Goal: Check status

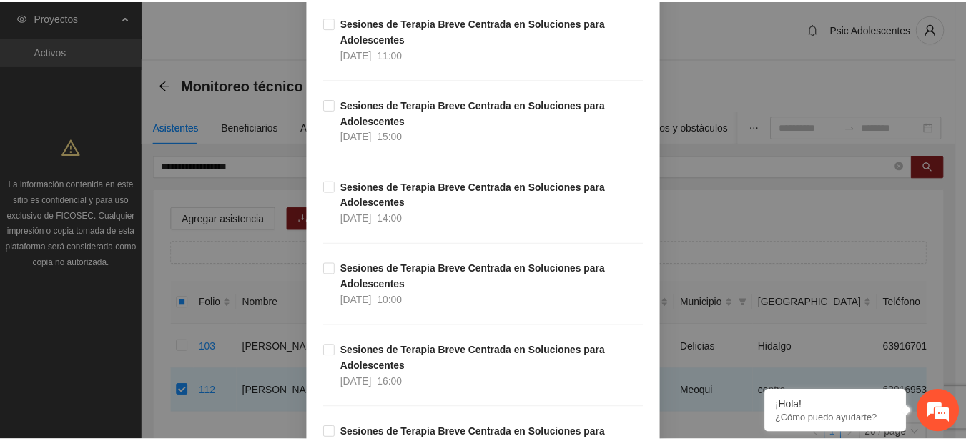
scroll to position [15004, 0]
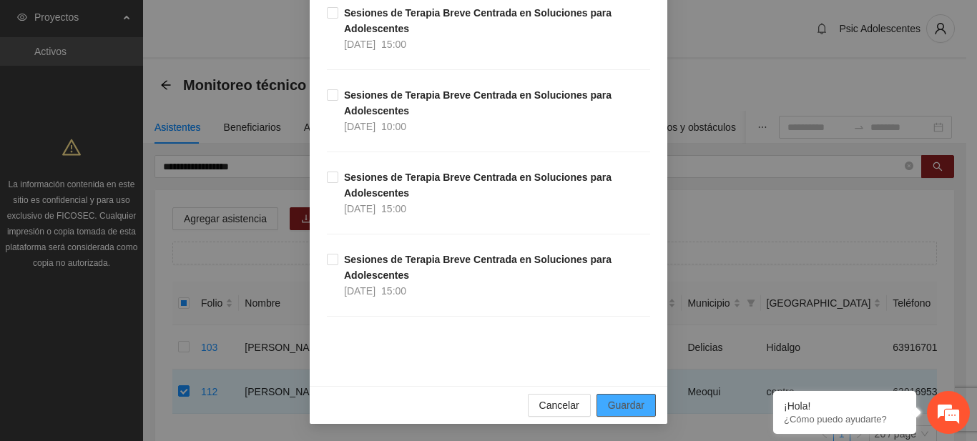
click at [640, 402] on button "Guardar" at bounding box center [625, 405] width 59 height 23
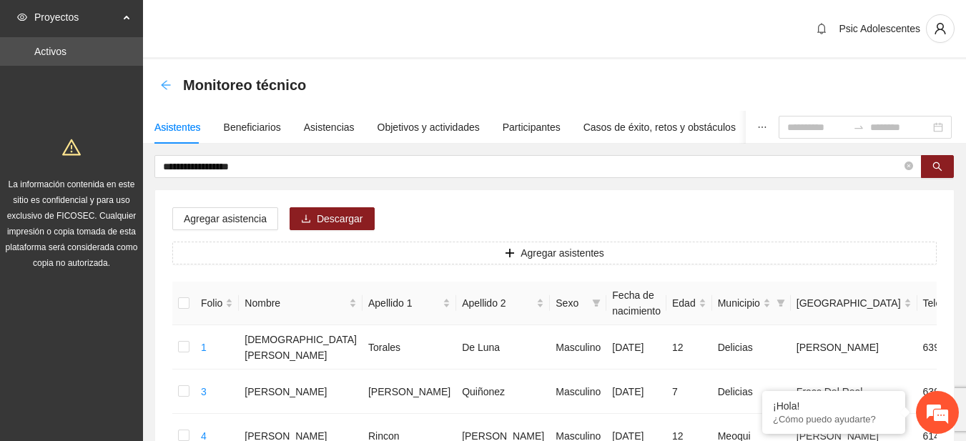
click at [165, 85] on icon "arrow-left" at bounding box center [165, 84] width 9 height 9
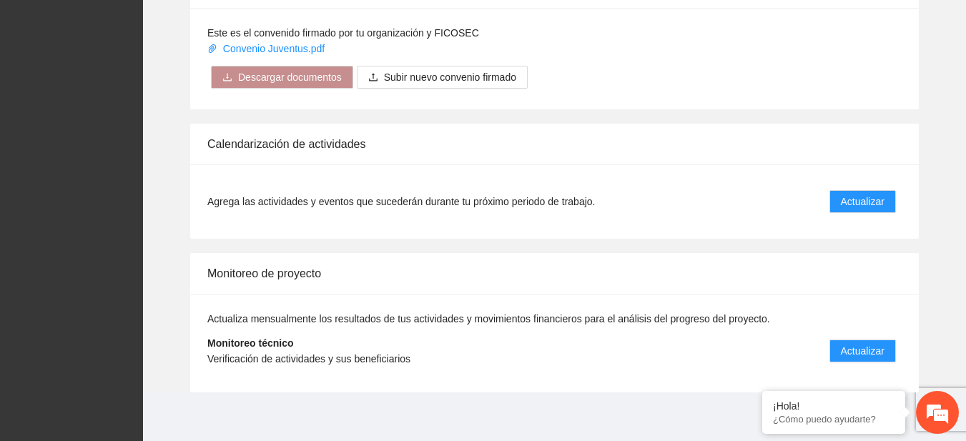
scroll to position [1186, 0]
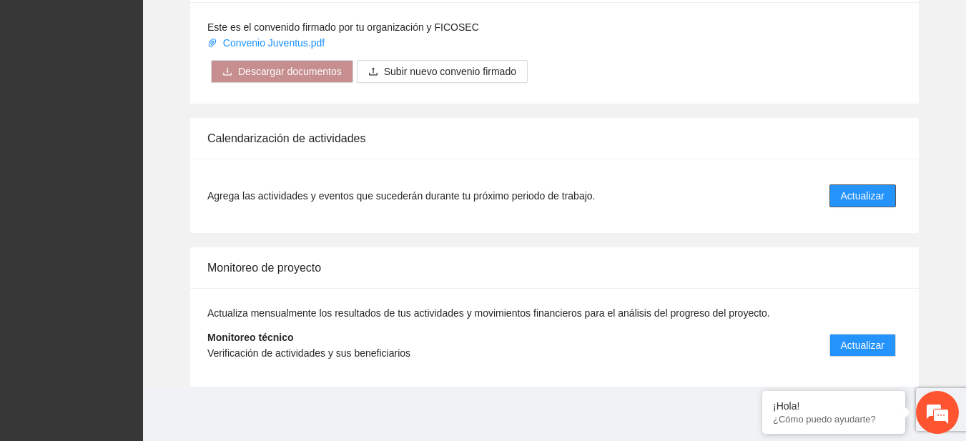
click at [854, 196] on span "Actualizar" at bounding box center [863, 196] width 44 height 16
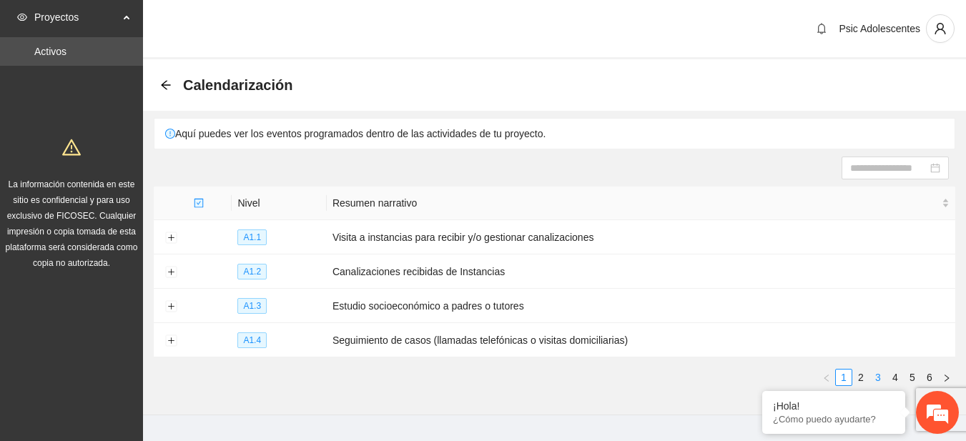
click at [874, 378] on link "3" at bounding box center [878, 378] width 16 height 16
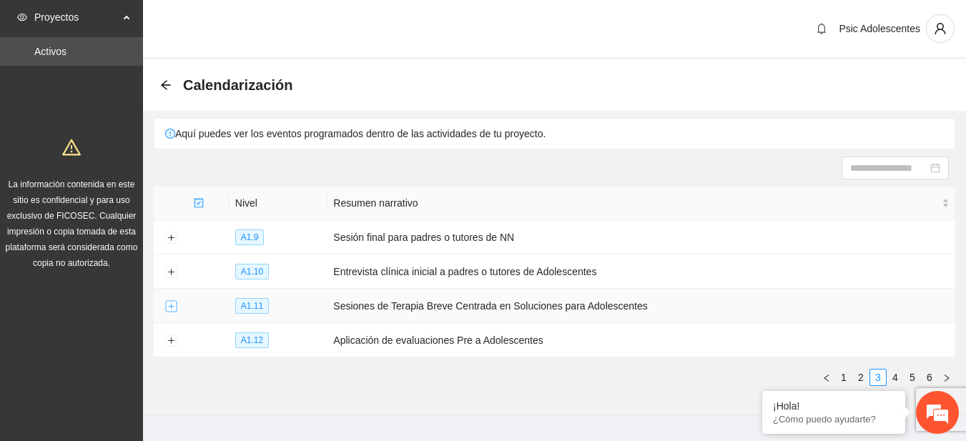
click at [170, 303] on button "Expand row" at bounding box center [170, 306] width 11 height 11
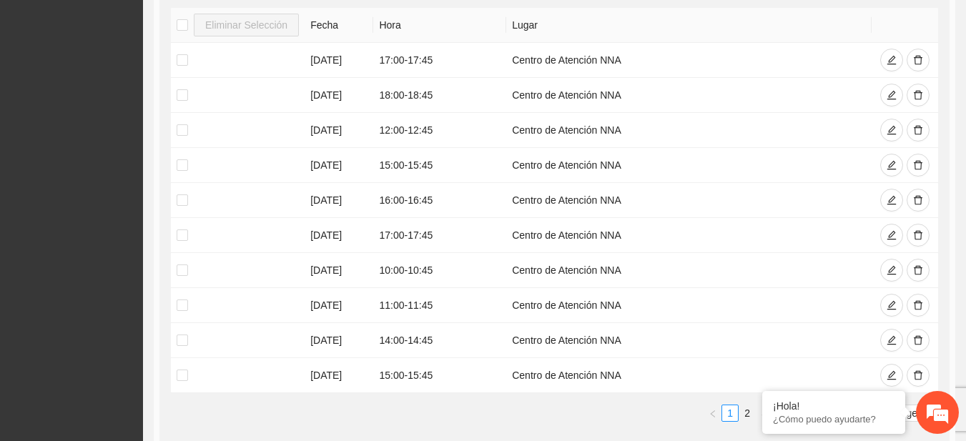
scroll to position [480, 0]
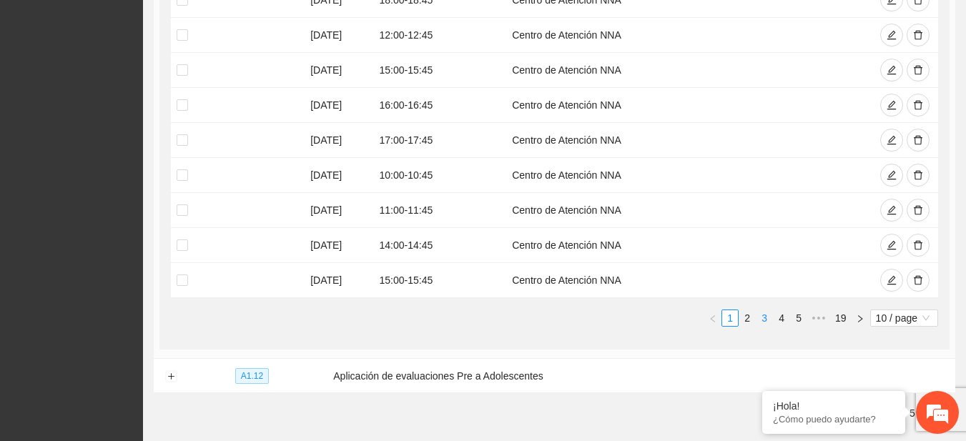
click at [762, 320] on link "3" at bounding box center [764, 318] width 16 height 16
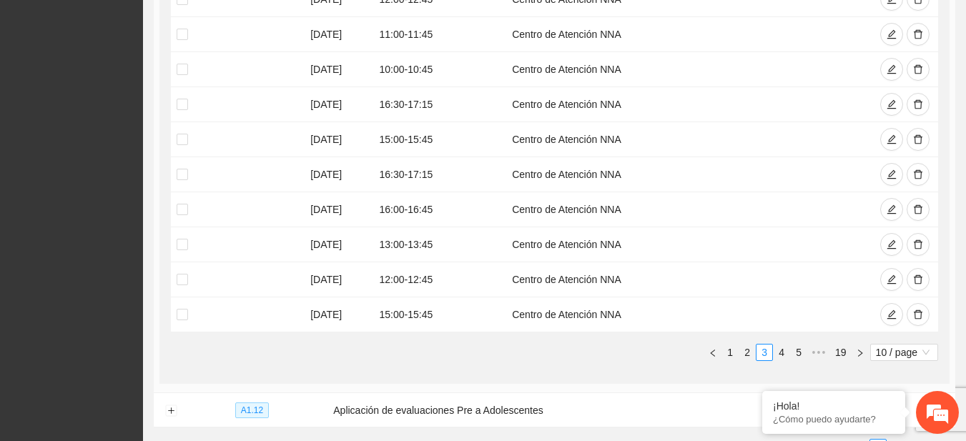
scroll to position [436, 0]
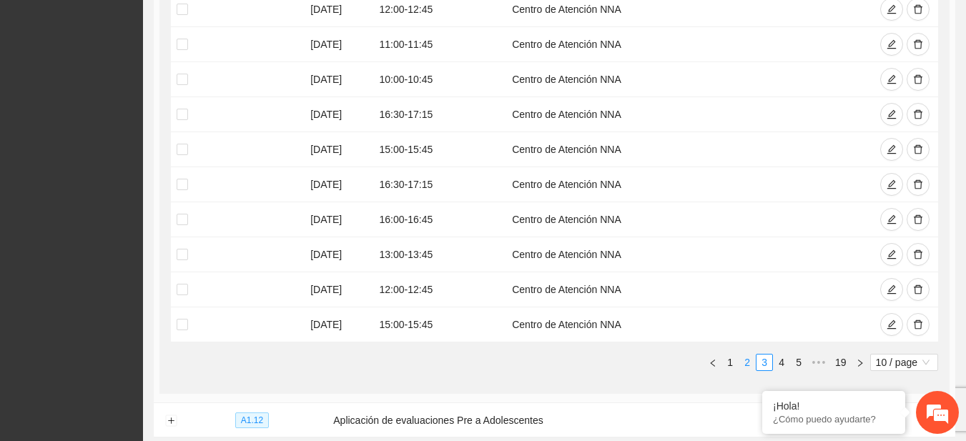
click at [746, 360] on link "2" at bounding box center [747, 363] width 16 height 16
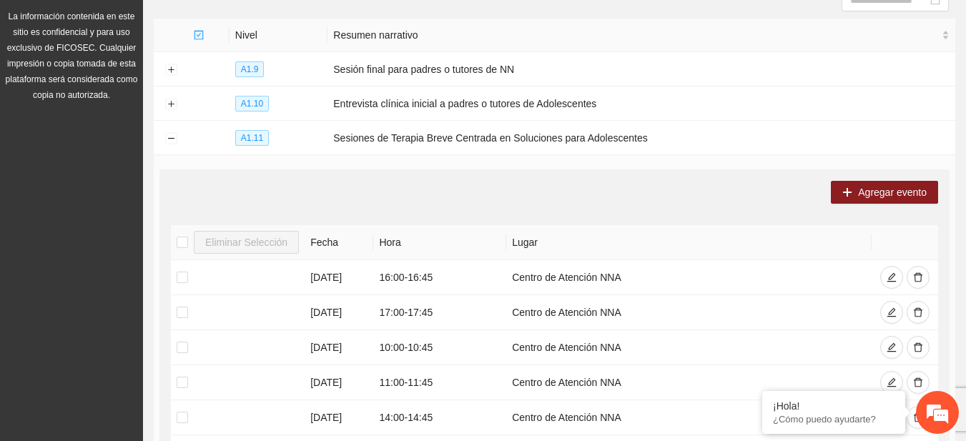
scroll to position [175, 0]
